Goal: Find specific page/section: Find specific page/section

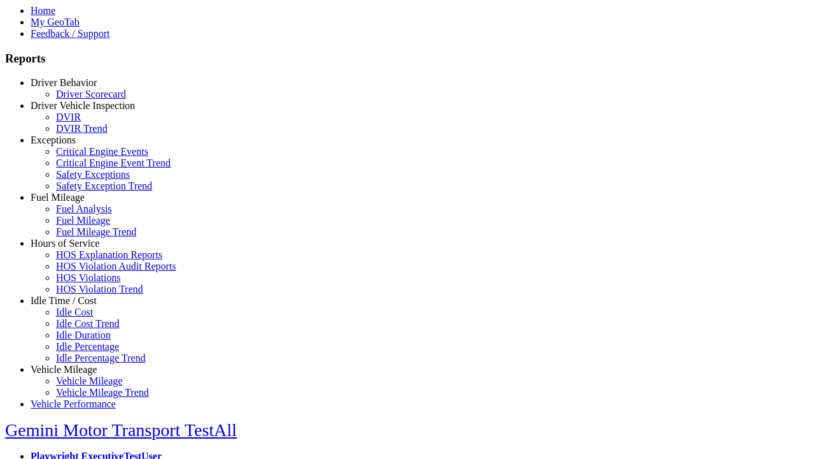
click at [73, 145] on link "Exceptions" at bounding box center [53, 139] width 45 height 11
click at [83, 191] on link "Safety Exception Trend" at bounding box center [104, 185] width 96 height 11
select select "**********"
type input "**********"
